Goal: Information Seeking & Learning: Learn about a topic

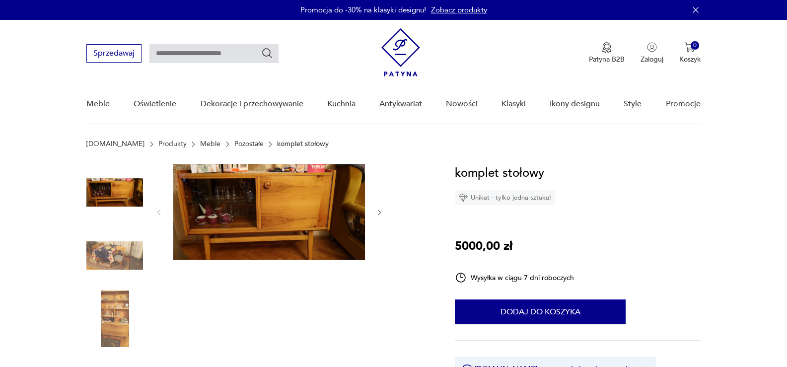
click at [258, 179] on img at bounding box center [269, 212] width 192 height 96
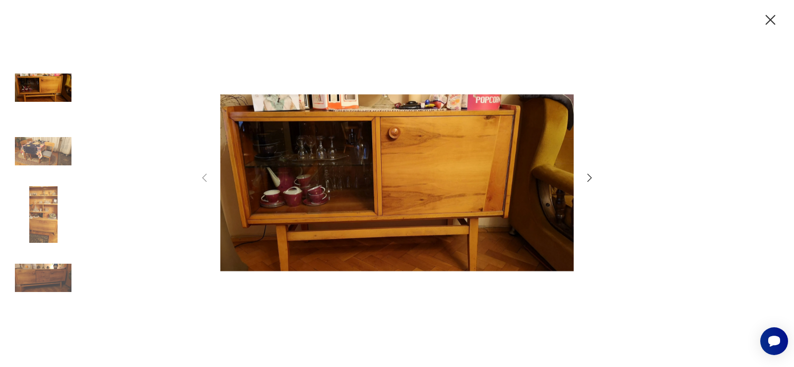
click at [587, 182] on icon "button" at bounding box center [590, 178] width 12 height 12
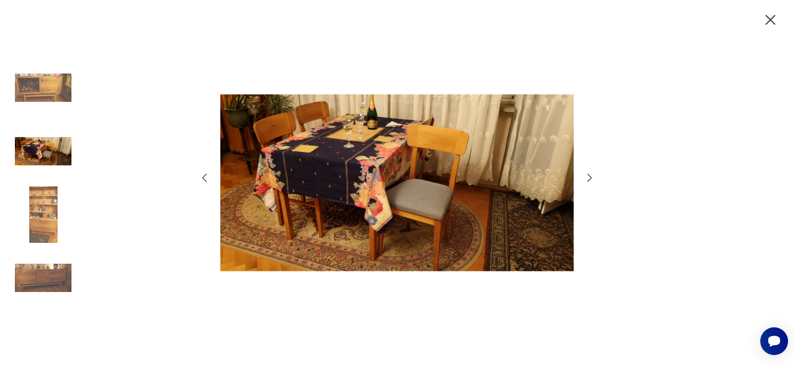
click at [587, 182] on icon "button" at bounding box center [590, 178] width 12 height 12
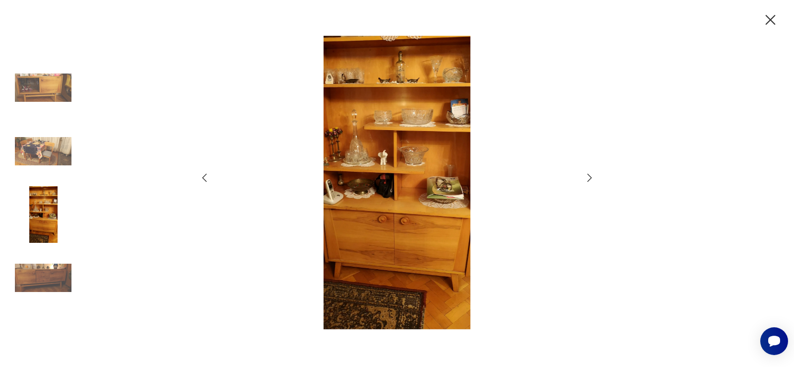
click at [587, 182] on icon "button" at bounding box center [590, 178] width 12 height 12
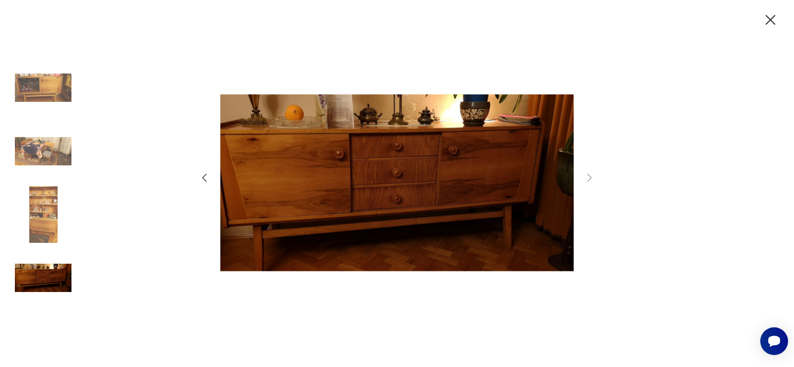
click at [208, 176] on icon "button" at bounding box center [205, 178] width 12 height 12
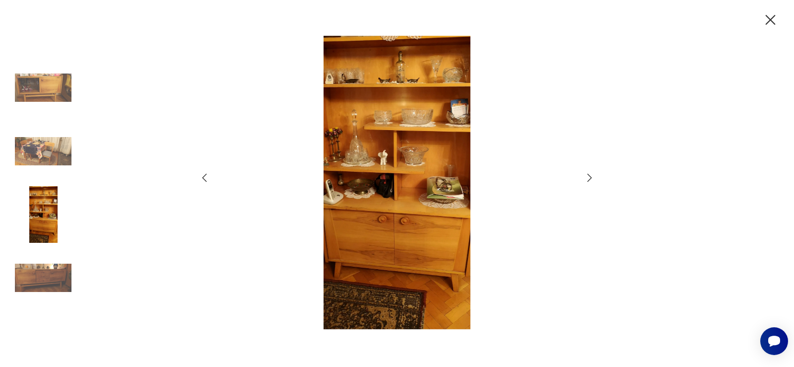
click at [588, 176] on icon "button" at bounding box center [590, 178] width 12 height 12
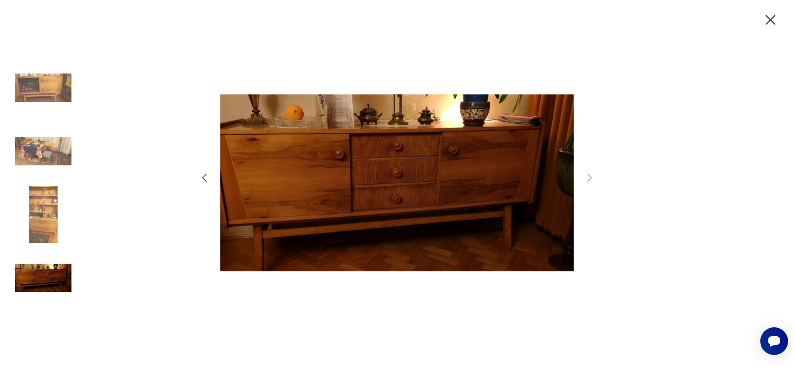
click at [776, 21] on icon "button" at bounding box center [770, 19] width 17 height 17
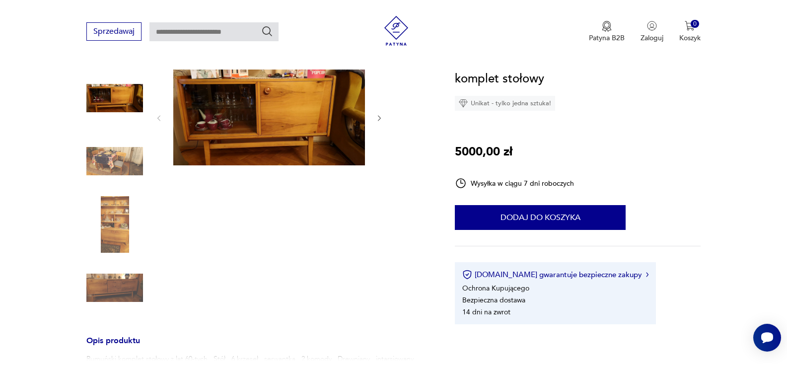
scroll to position [248, 0]
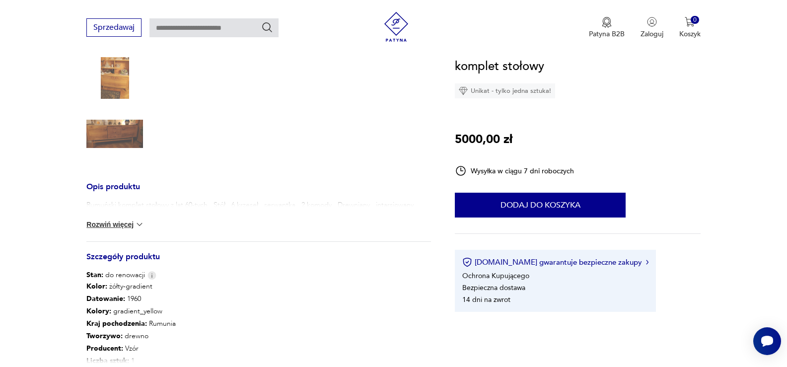
click at [119, 216] on div "Rumuński komplet stołowy z lat 60-tych . Stół , 6 krzeseł , serwantka , 2 komod…" at bounding box center [258, 220] width 344 height 41
click at [120, 223] on button "Rozwiń więcej" at bounding box center [115, 224] width 58 height 10
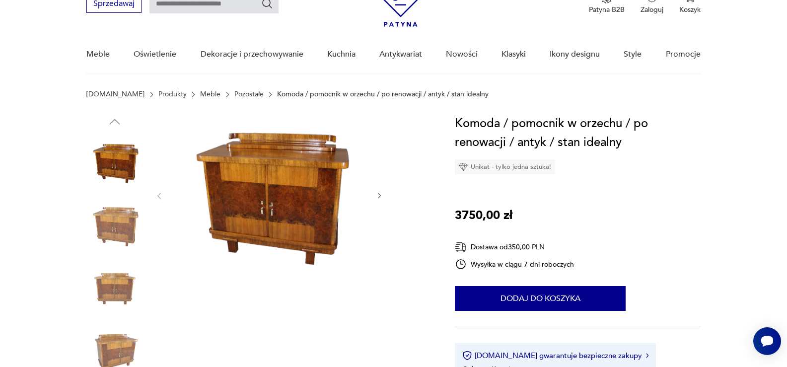
click at [377, 194] on icon "button" at bounding box center [379, 196] width 8 height 8
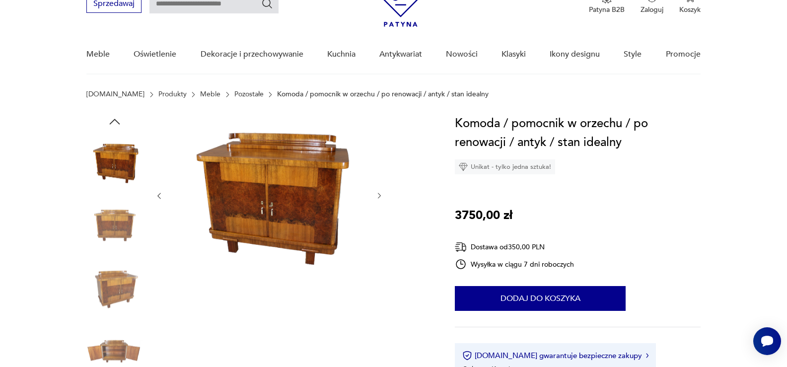
click at [378, 193] on icon "button" at bounding box center [379, 196] width 3 height 6
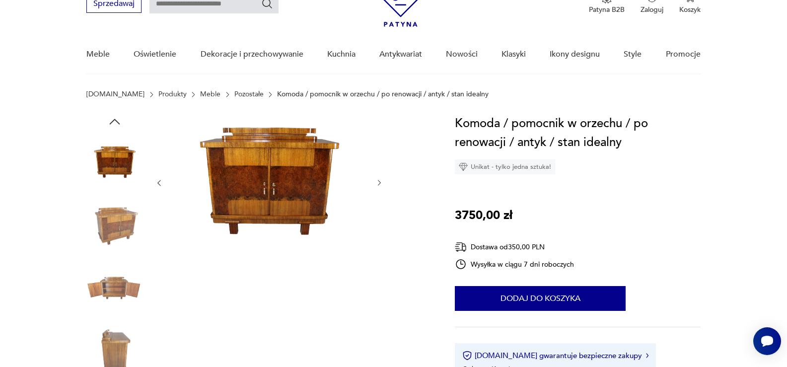
click at [378, 193] on div at bounding box center [269, 182] width 228 height 137
click at [101, 281] on img at bounding box center [114, 289] width 57 height 57
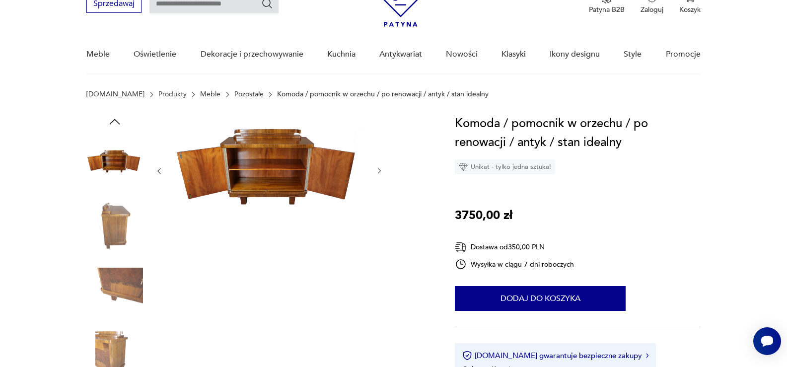
click at [117, 231] on img at bounding box center [114, 226] width 57 height 57
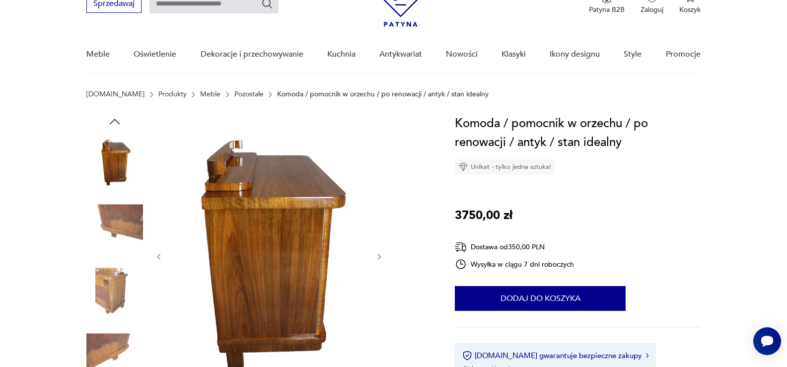
click at [110, 280] on img at bounding box center [114, 289] width 57 height 57
